Goal: Task Accomplishment & Management: Manage account settings

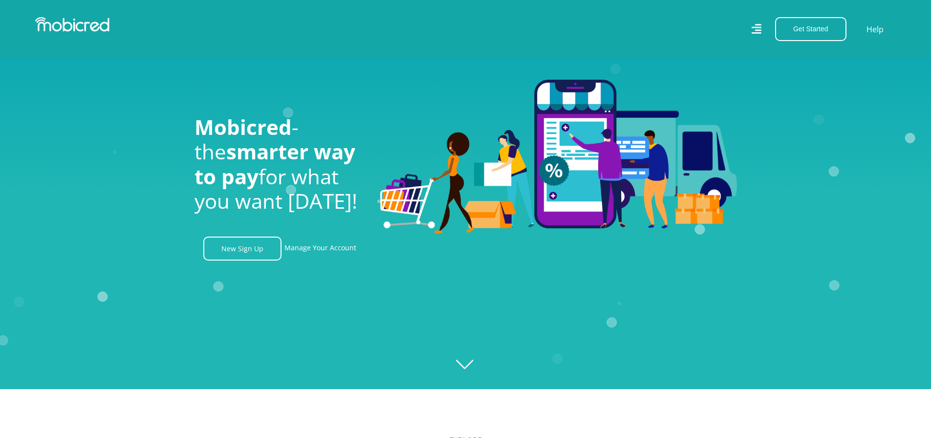
scroll to position [0, 697]
click at [322, 252] on link "Manage Your Account" at bounding box center [321, 249] width 72 height 24
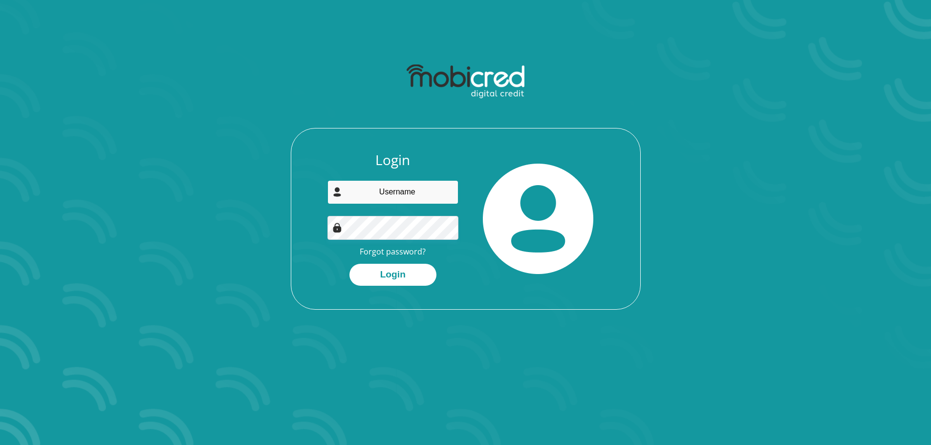
click at [439, 184] on input "email" at bounding box center [393, 192] width 131 height 24
type input "rethakemp79@gmail.com"
click at [350, 264] on button "Login" at bounding box center [393, 275] width 87 height 22
